Goal: Connect with others: Connect with others

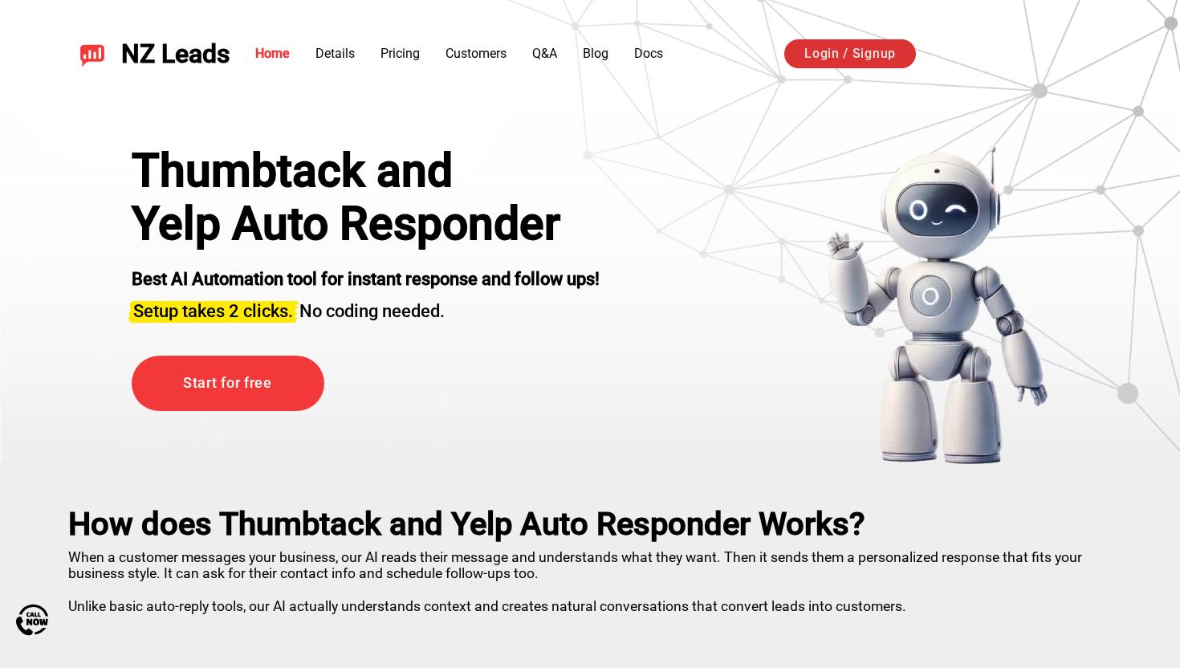
click at [833, 57] on link "Login / Signup" at bounding box center [850, 53] width 132 height 29
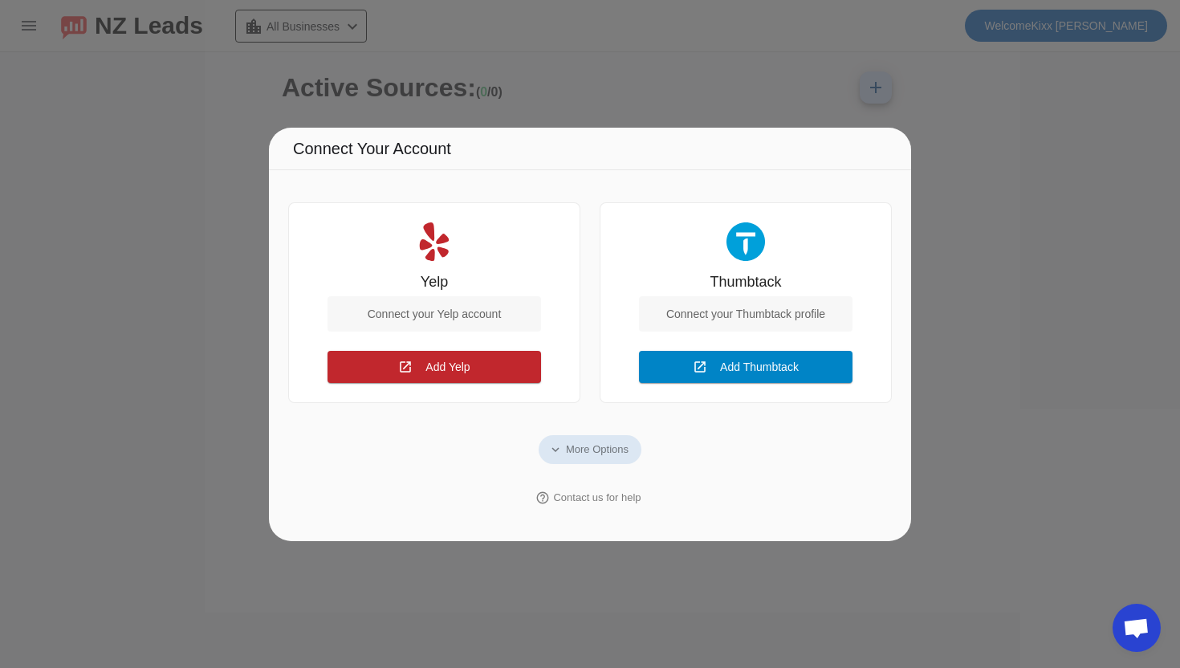
click at [728, 369] on span "Add Thumbtack" at bounding box center [759, 367] width 79 height 13
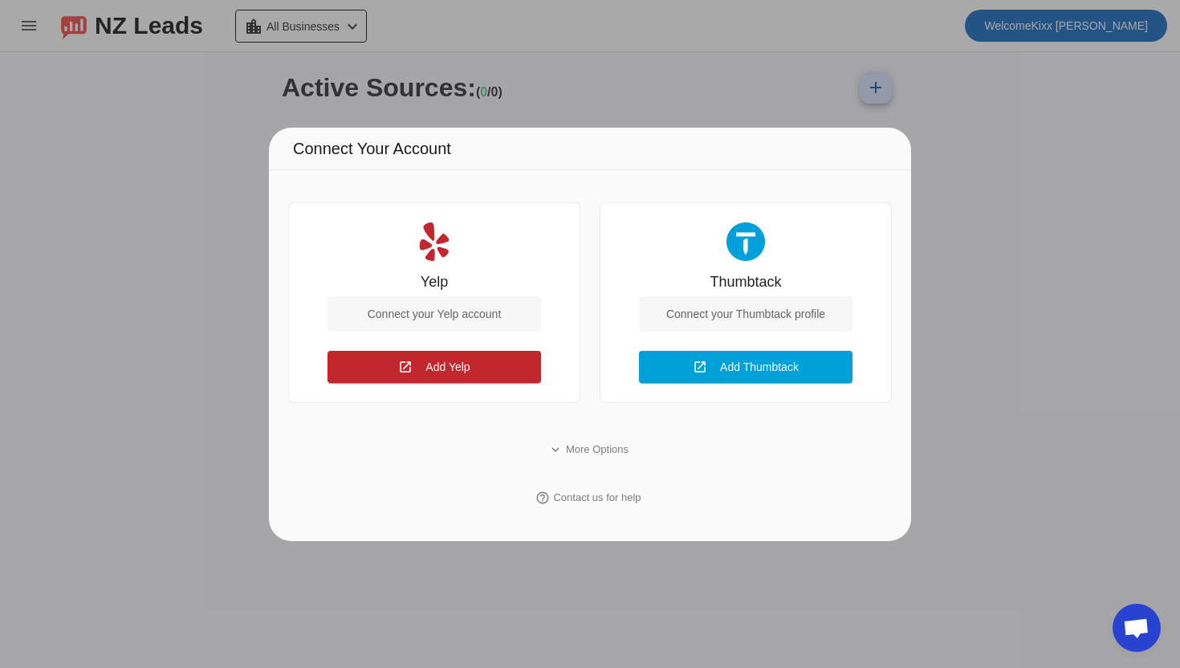
click at [484, 388] on div "Yelp Connect your Yelp account open_in_new Add Yelp Connect" at bounding box center [434, 302] width 292 height 201
click at [479, 369] on span at bounding box center [435, 367] width 214 height 39
